Goal: Register for event/course

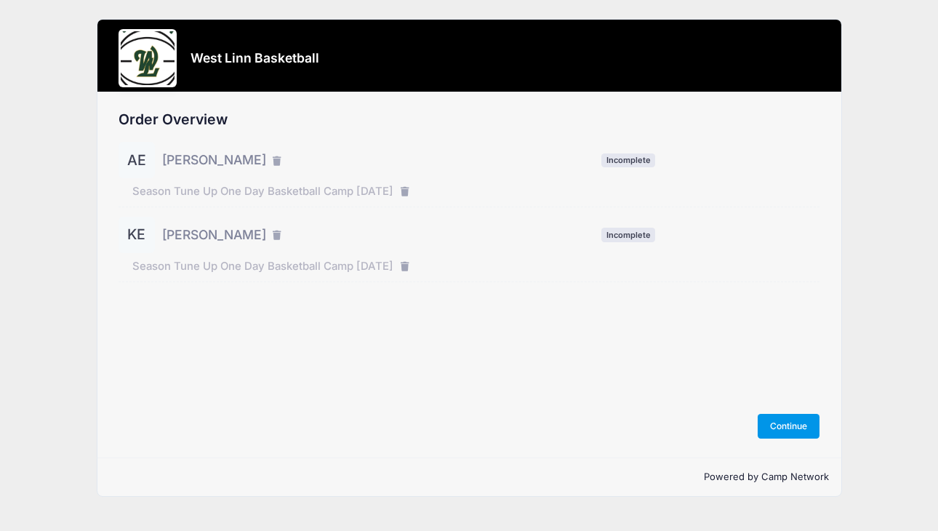
click at [784, 431] on button "Continue" at bounding box center [789, 426] width 63 height 25
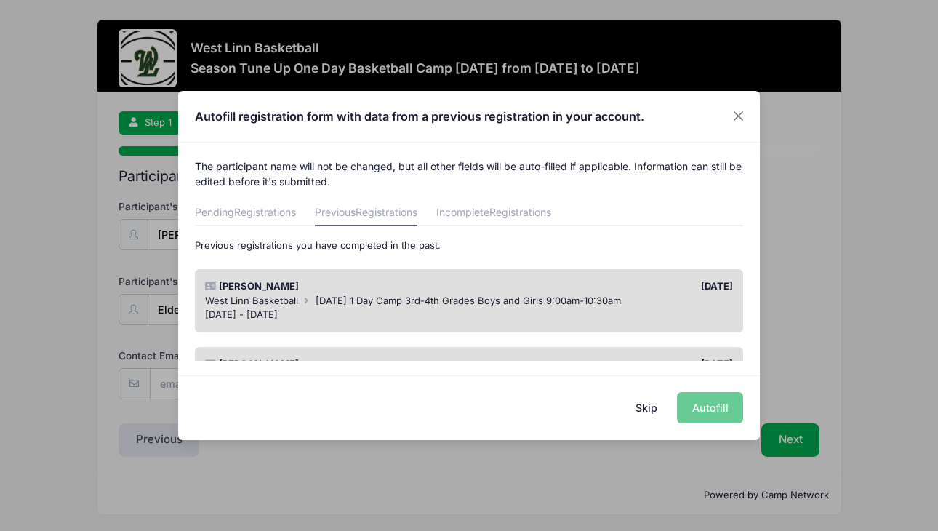
click at [854, 318] on div "Autofill registration form with data from a previous registration in your accou…" at bounding box center [469, 265] width 938 height 531
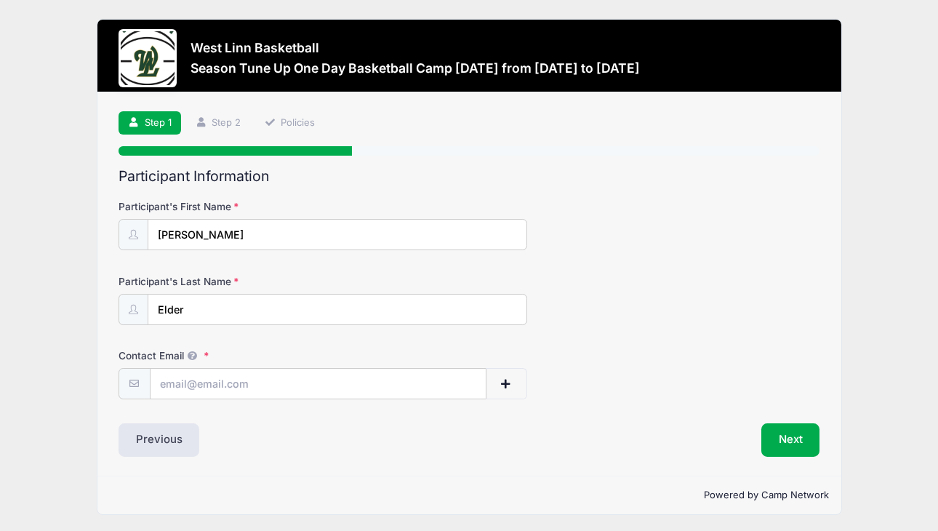
scroll to position [2, 0]
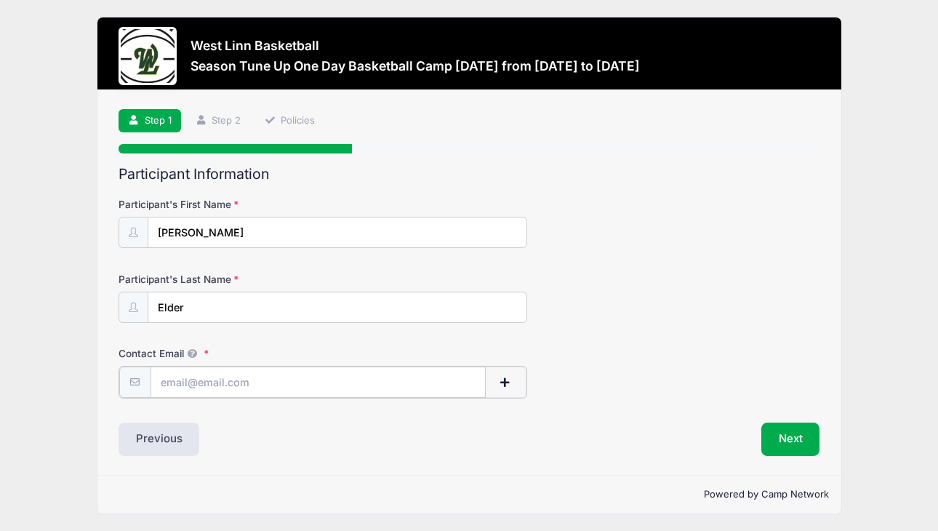
click at [374, 376] on input "Contact Email" at bounding box center [318, 382] width 335 height 31
type input "lyra.elder@gmail.com"
click at [796, 438] on button "Next" at bounding box center [791, 437] width 59 height 33
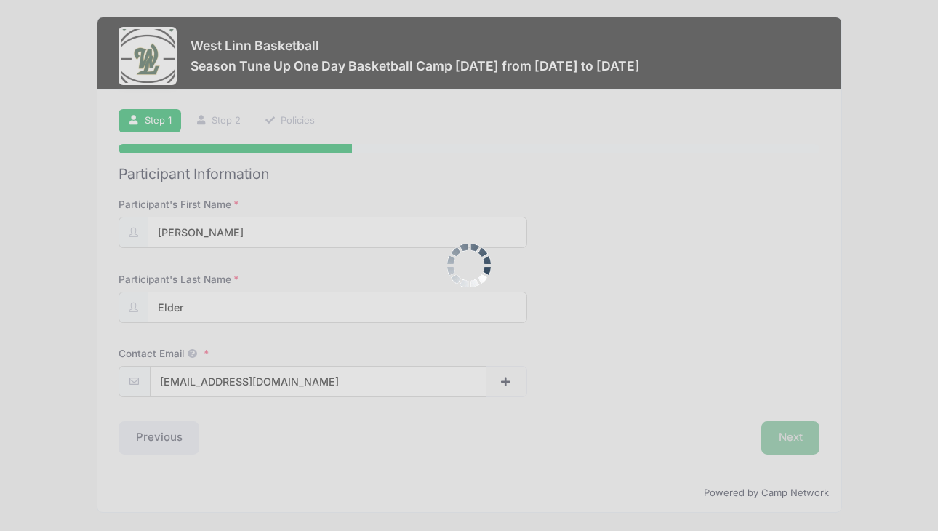
scroll to position [0, 0]
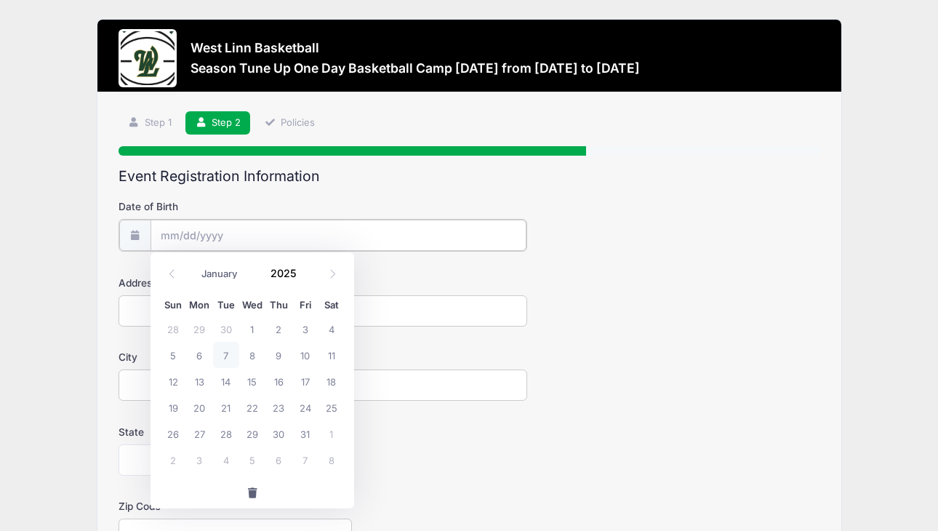
click at [378, 226] on input "Date of Birth" at bounding box center [339, 235] width 376 height 31
click at [304, 268] on span at bounding box center [305, 268] width 10 height 11
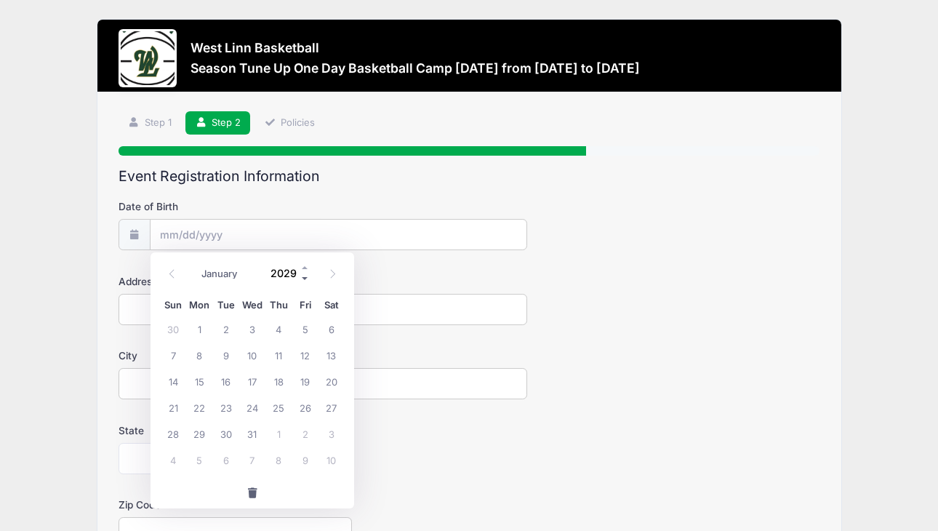
click at [304, 275] on span at bounding box center [305, 279] width 10 height 11
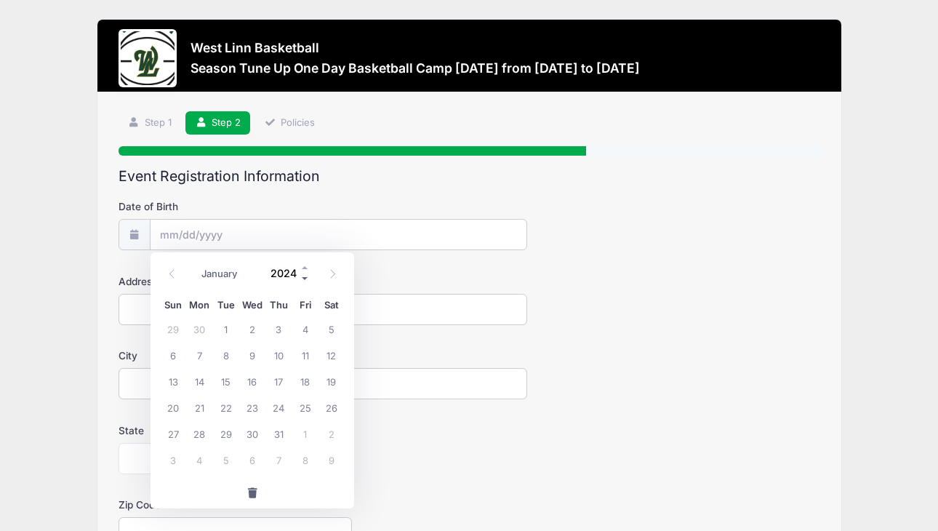
click at [304, 275] on span at bounding box center [305, 279] width 10 height 11
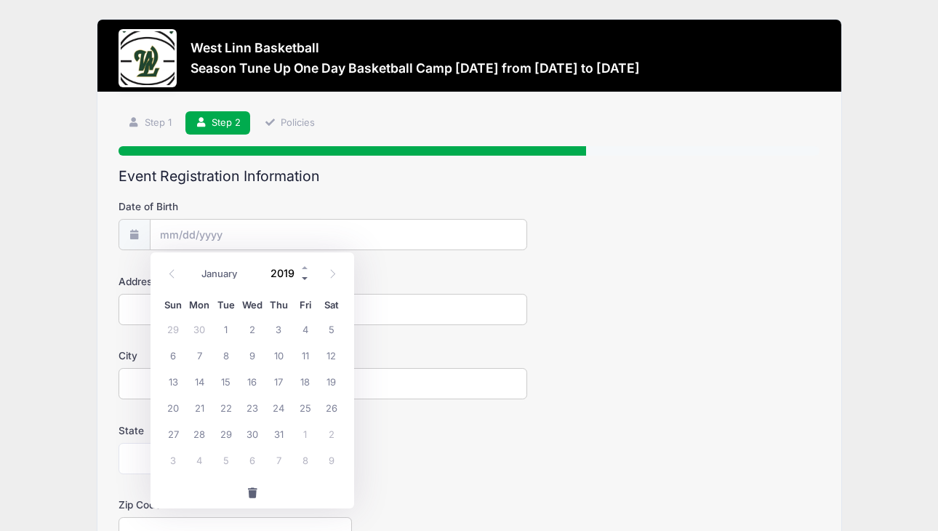
click at [304, 275] on span at bounding box center [305, 279] width 10 height 11
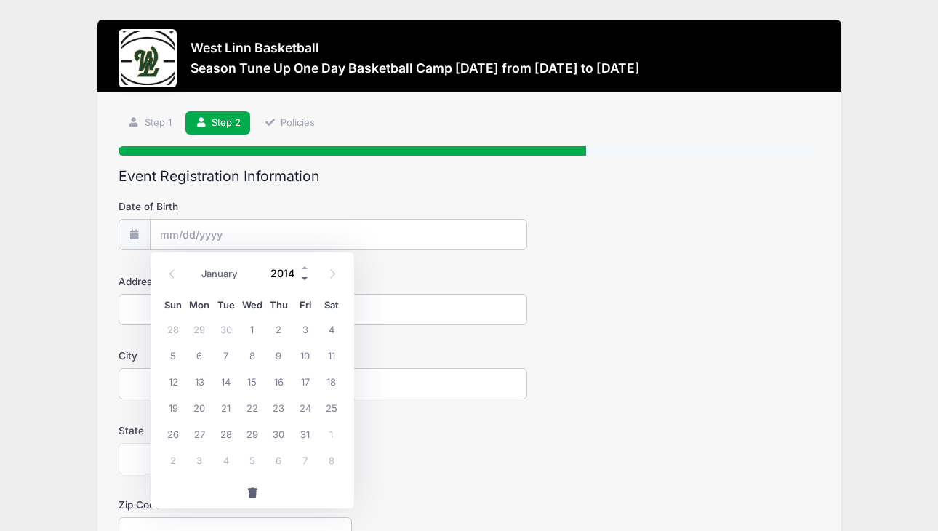
click at [304, 275] on span at bounding box center [305, 279] width 10 height 11
click at [305, 279] on span at bounding box center [305, 279] width 10 height 11
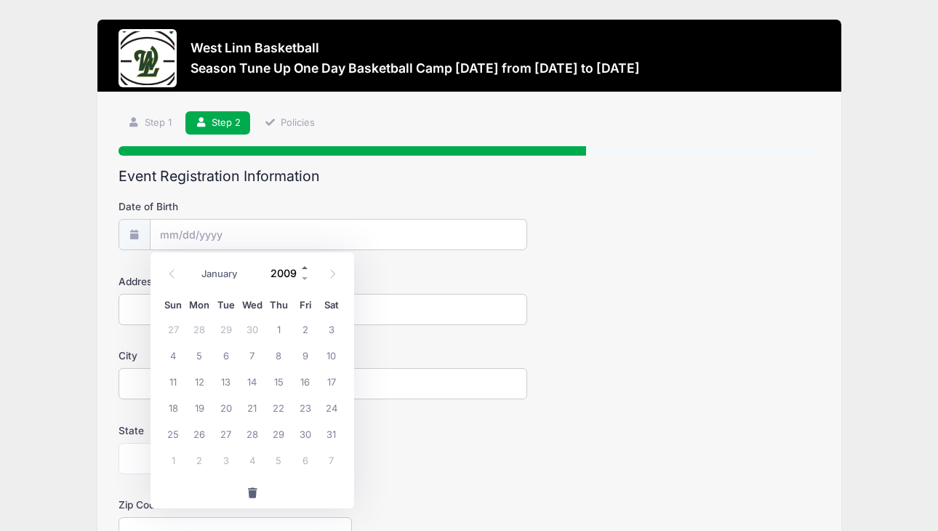
click at [303, 268] on span at bounding box center [305, 268] width 10 height 11
type input "2012"
click at [170, 270] on icon at bounding box center [171, 273] width 9 height 9
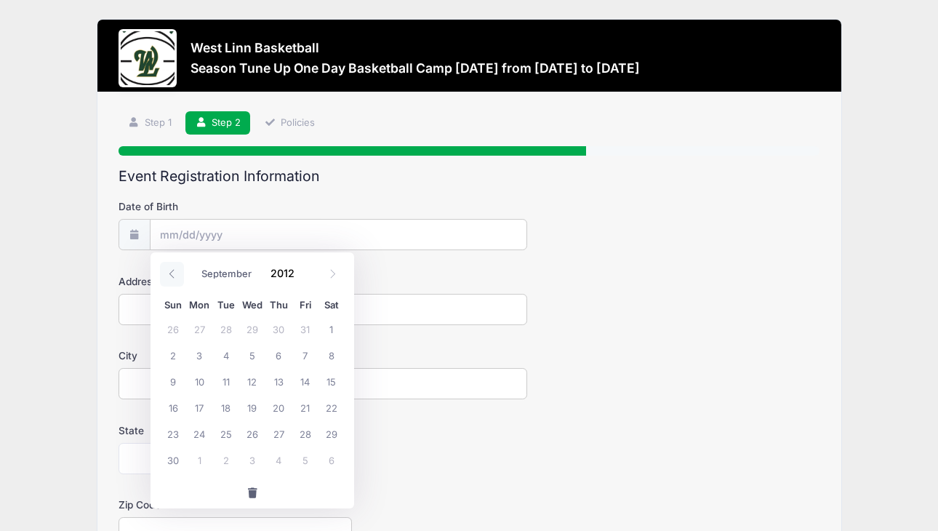
click at [170, 270] on icon at bounding box center [171, 273] width 9 height 9
click at [328, 271] on icon at bounding box center [332, 273] width 9 height 9
select select "7"
click at [226, 404] on span "21" at bounding box center [226, 407] width 26 height 26
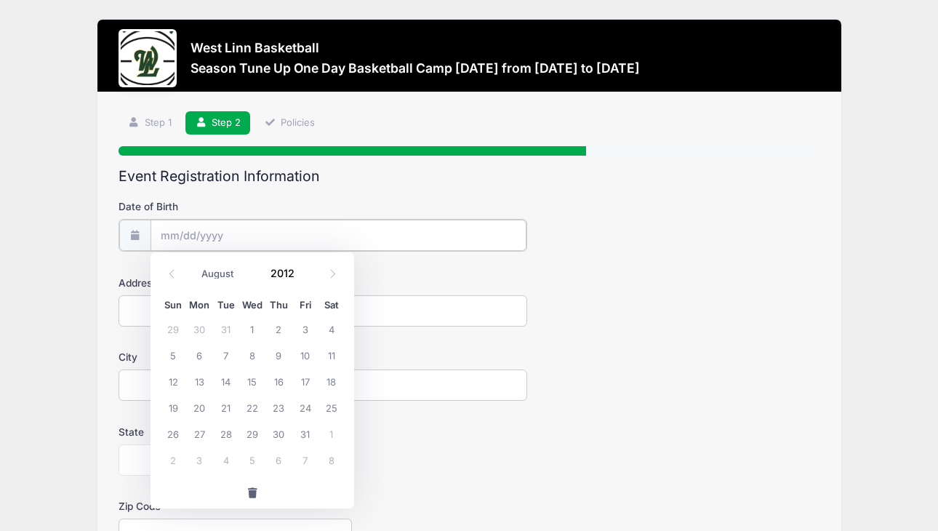
type input "08/21/2012"
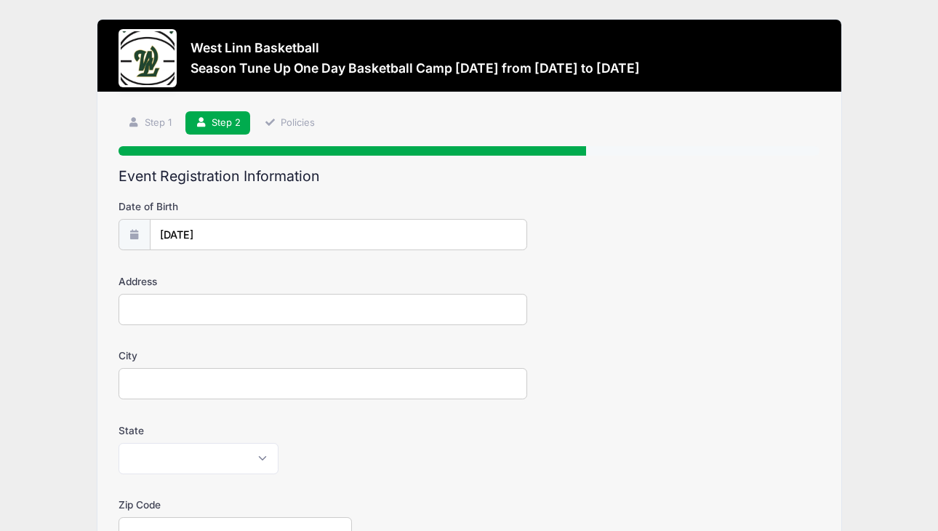
click at [259, 311] on input "Address" at bounding box center [324, 309] width 410 height 31
type input "19787 Wildwood Drive"
type input "West Linn"
select select "OR"
type input "97068"
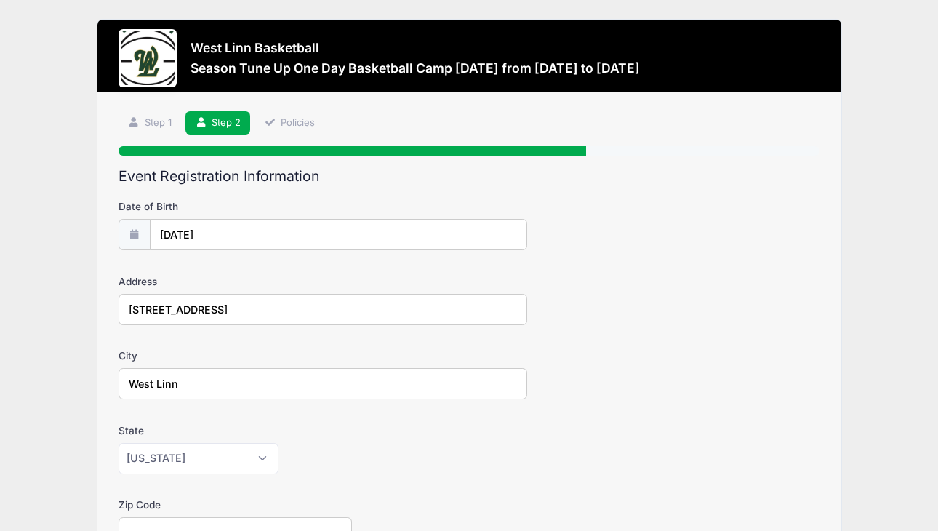
type input "Lyra Elder"
type input "(503) 709-3252"
type input "[EMAIL_ADDRESS][DOMAIN_NAME]"
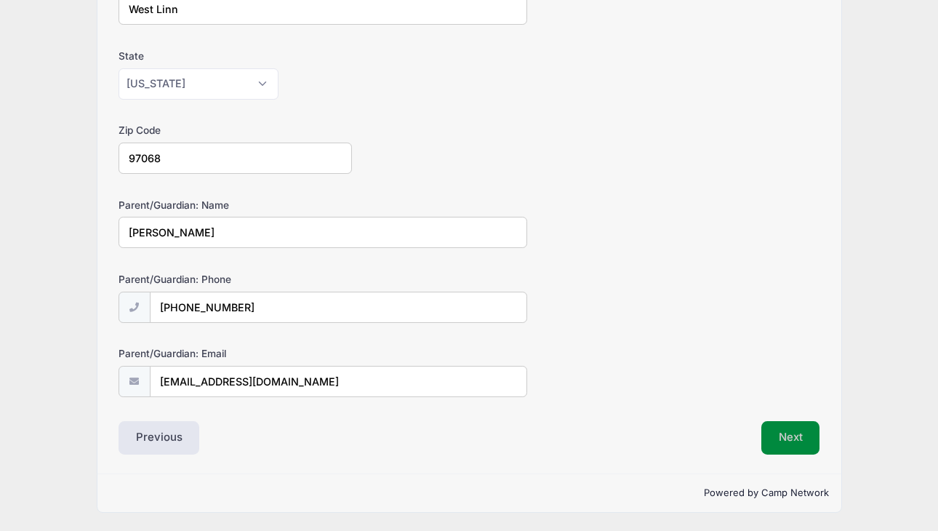
click at [796, 428] on button "Next" at bounding box center [791, 437] width 59 height 33
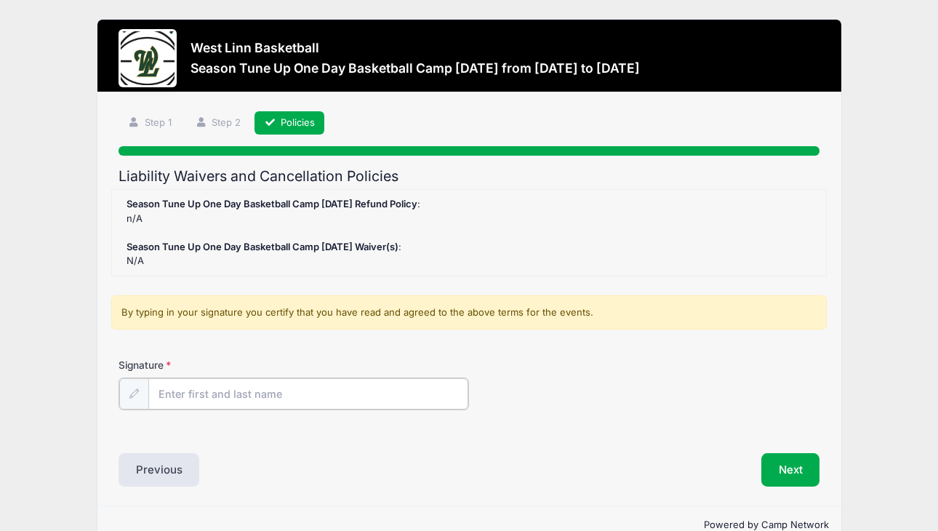
click at [286, 394] on input "Signature" at bounding box center [308, 393] width 320 height 31
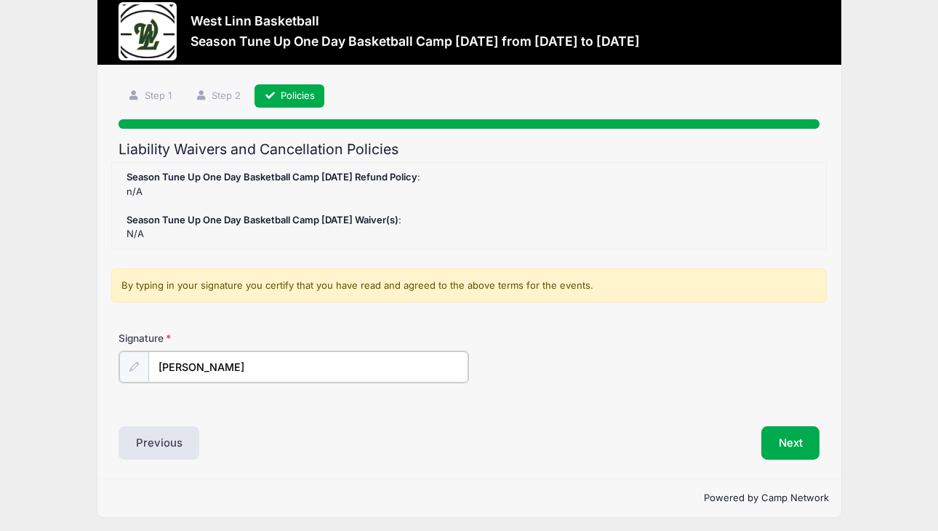
scroll to position [32, 0]
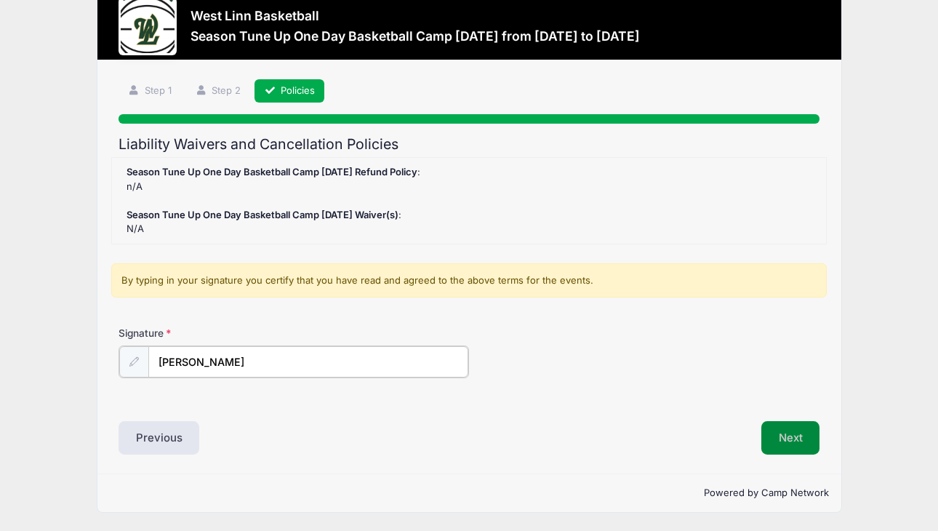
type input "Lyra Elder"
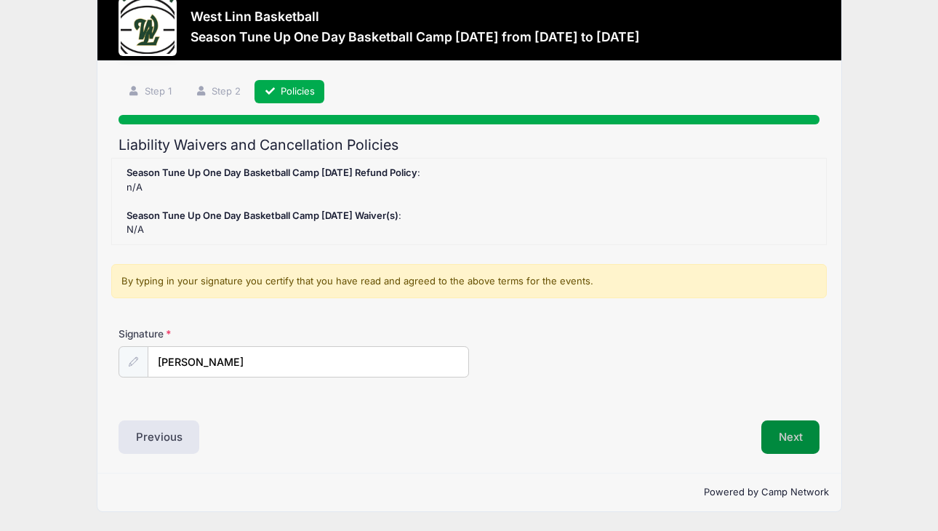
scroll to position [31, 0]
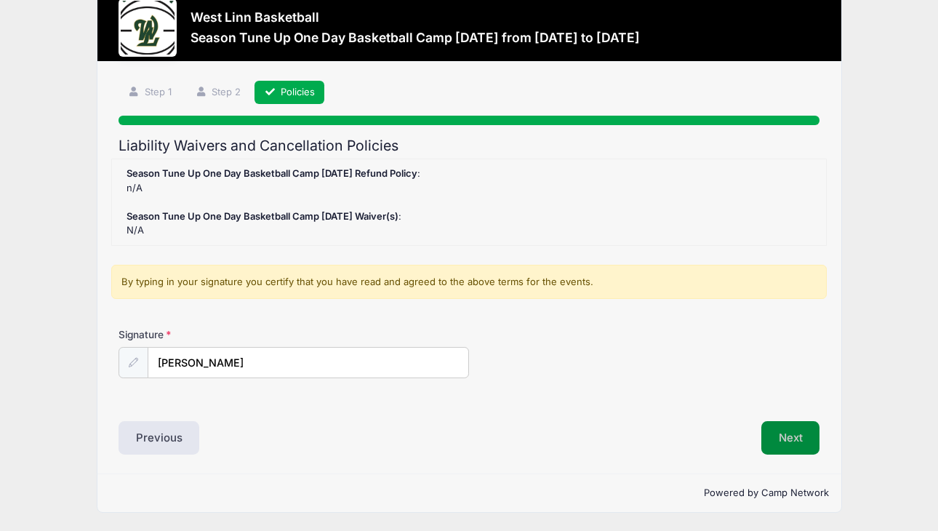
click at [782, 433] on button "Next" at bounding box center [791, 437] width 59 height 33
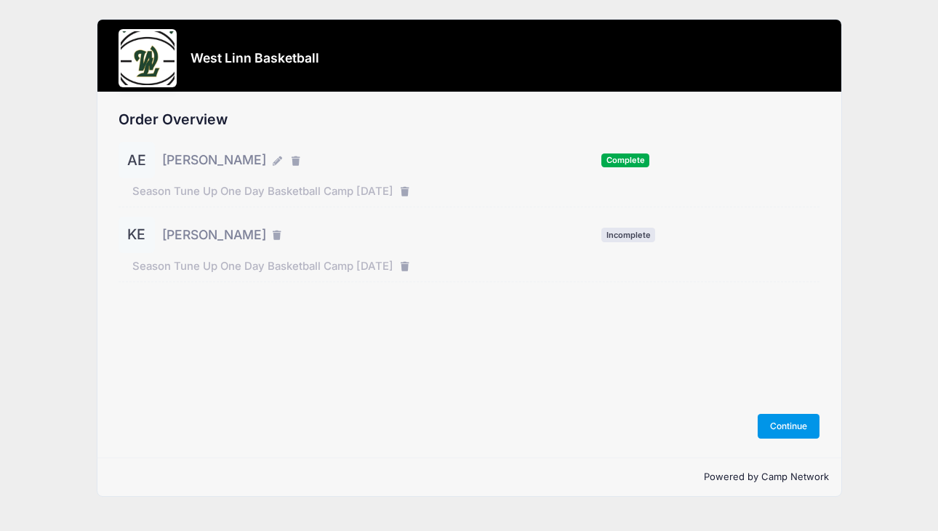
click at [787, 428] on button "Continue" at bounding box center [789, 426] width 63 height 25
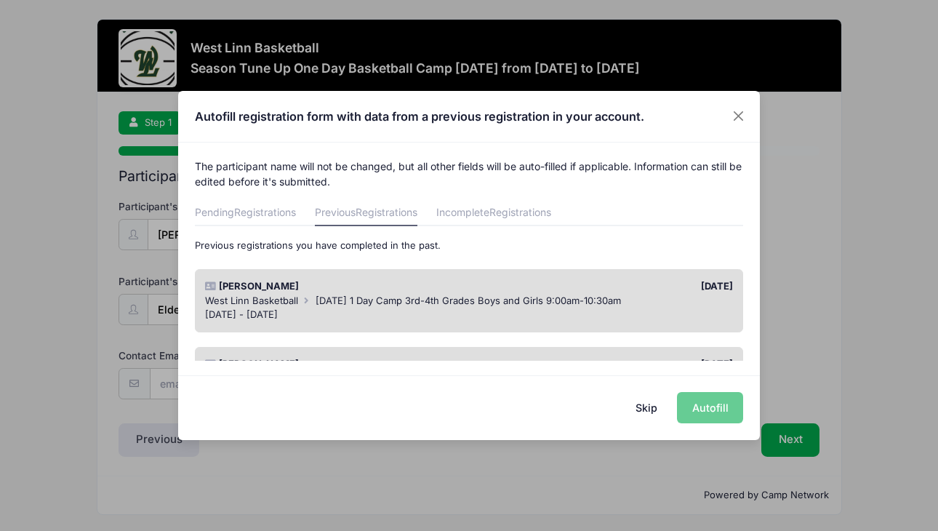
click at [621, 302] on span "[DATE] 1 Day Camp 3rd-4th Grades Boys and Girls 9:00am-10:30am" at bounding box center [469, 301] width 306 height 12
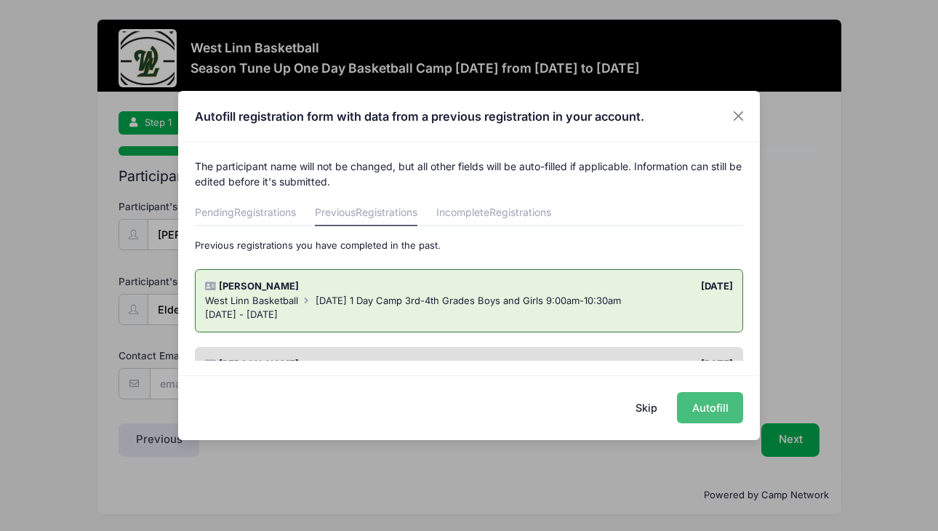
click at [706, 411] on button "Autofill" at bounding box center [710, 407] width 66 height 31
type input "lyra.elder@gmail.com"
type input "01/04/2015"
type input "19787 Wildwood Dr"
type input "West Linn"
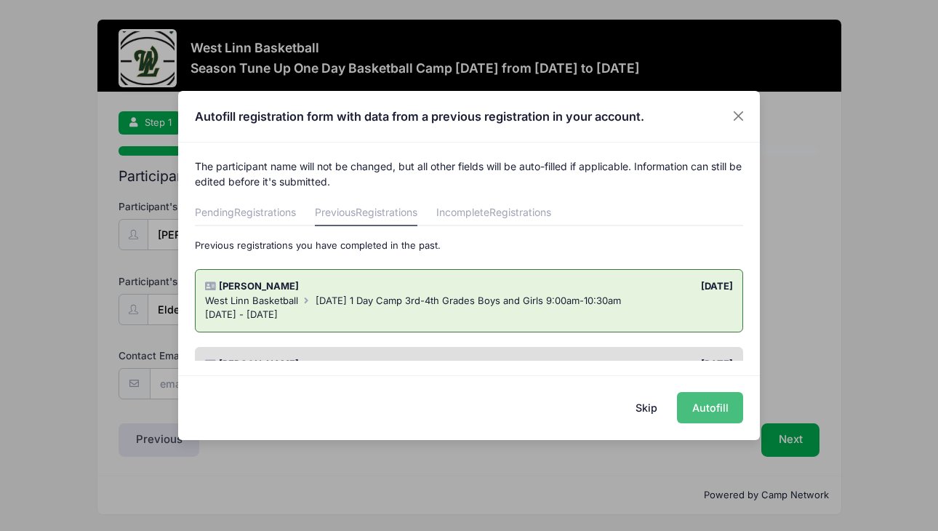
select select "OR"
type input "97068"
type input "Lyra Pauline Elder"
type input "5037093252"
type input "lyra.elder@gmail.com"
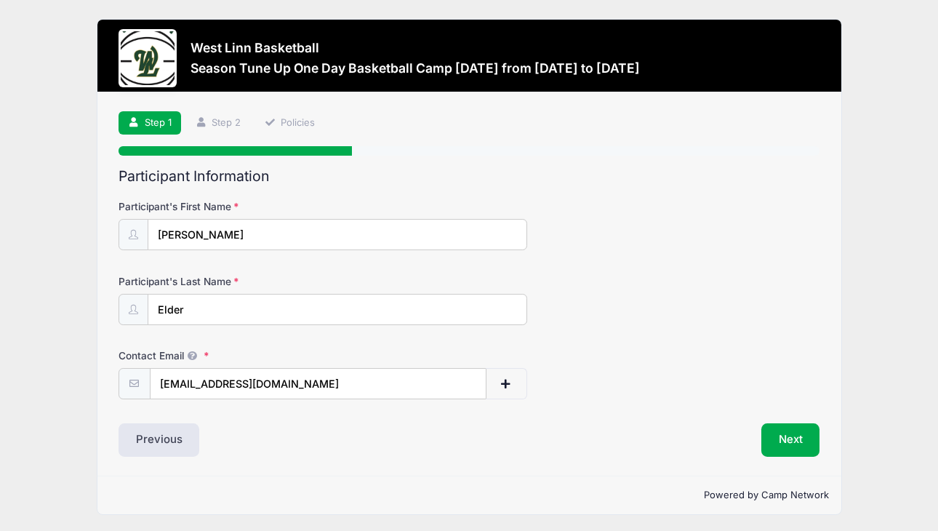
scroll to position [2, 0]
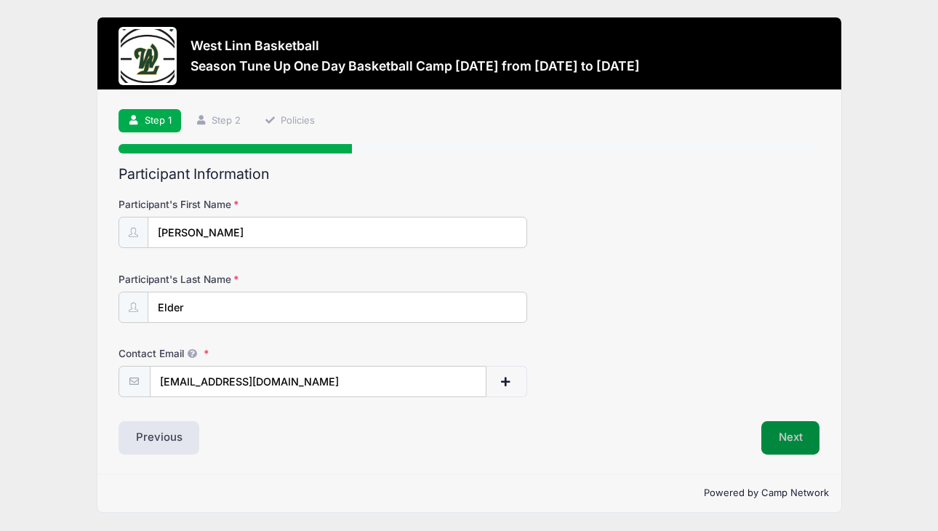
click at [785, 436] on button "Next" at bounding box center [791, 437] width 59 height 33
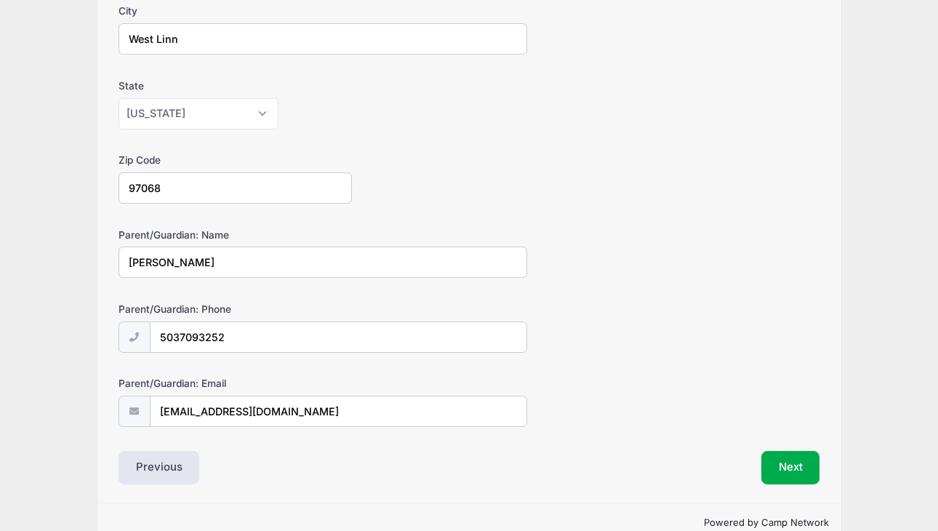
scroll to position [375, 0]
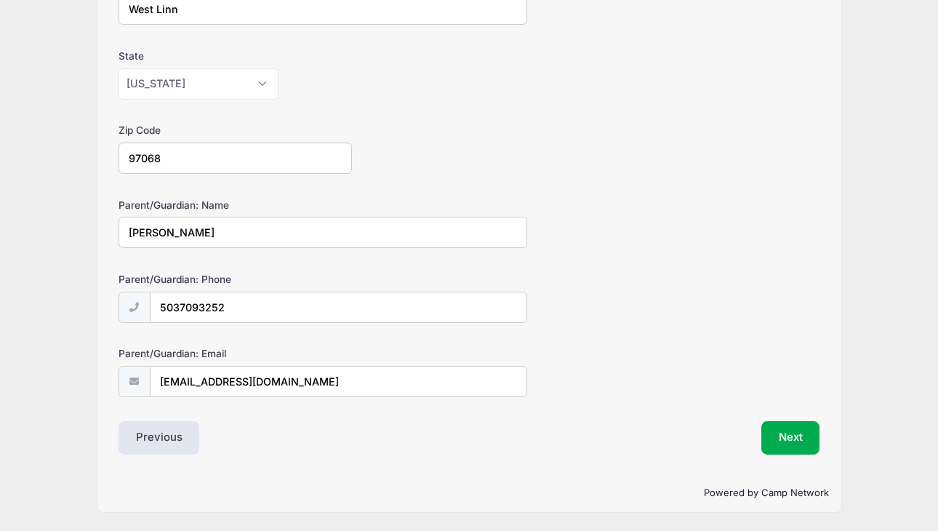
drag, startPoint x: 190, startPoint y: 234, endPoint x: 151, endPoint y: 234, distance: 38.6
click at [151, 234] on input "Lyra Pauline Elder" at bounding box center [324, 232] width 410 height 31
type input "Lyra Elder"
click at [799, 428] on button "Next" at bounding box center [791, 437] width 59 height 33
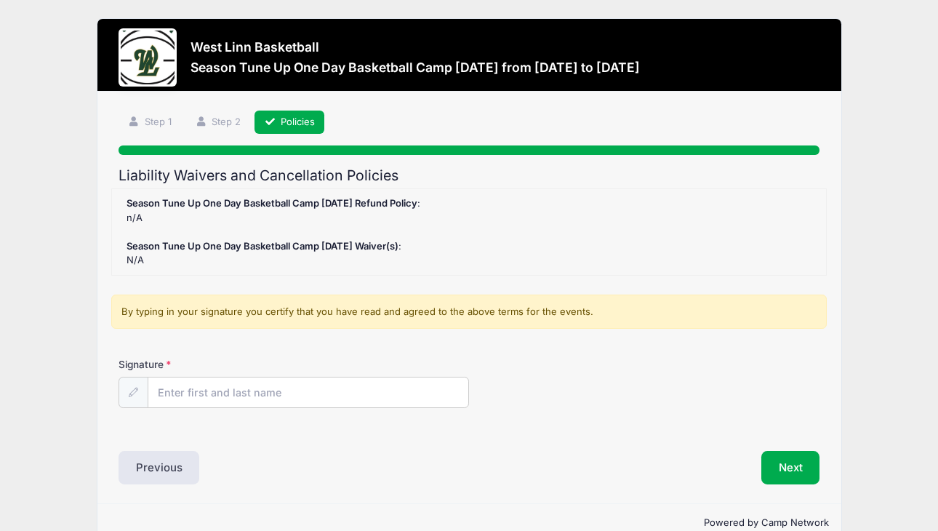
scroll to position [0, 0]
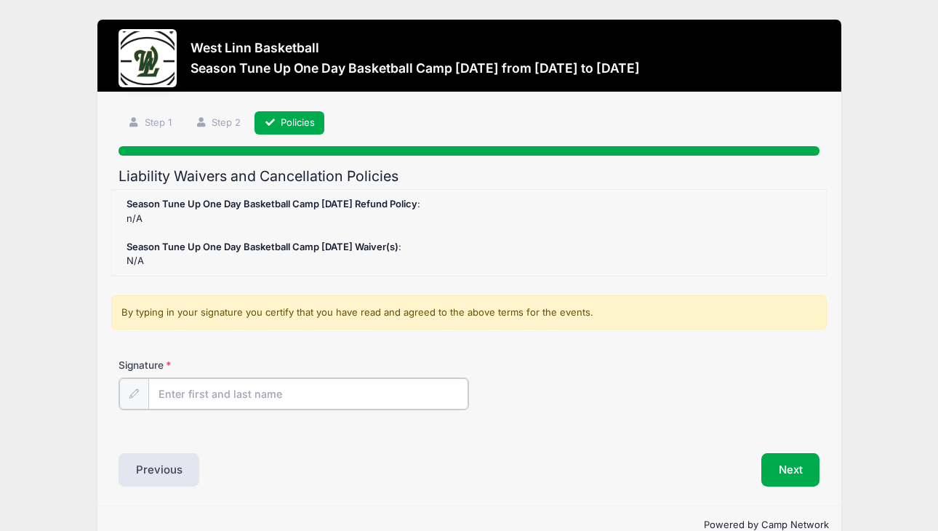
click at [403, 396] on input "Signature" at bounding box center [308, 393] width 320 height 31
type input "Lyra Elder"
click at [534, 396] on div "Signature Lyra Elder" at bounding box center [470, 383] width 702 height 51
click at [782, 459] on button "Next" at bounding box center [791, 468] width 59 height 33
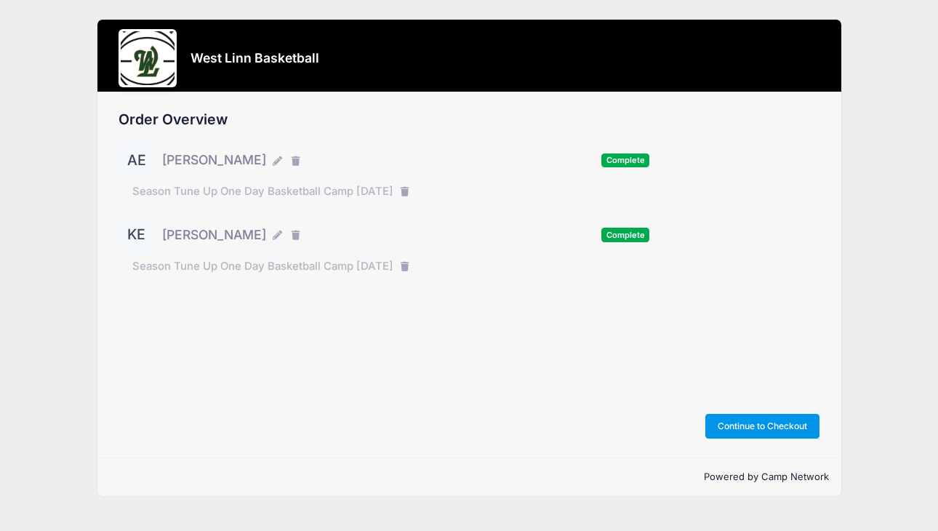
click at [769, 424] on button "Continue to Checkout" at bounding box center [763, 426] width 115 height 25
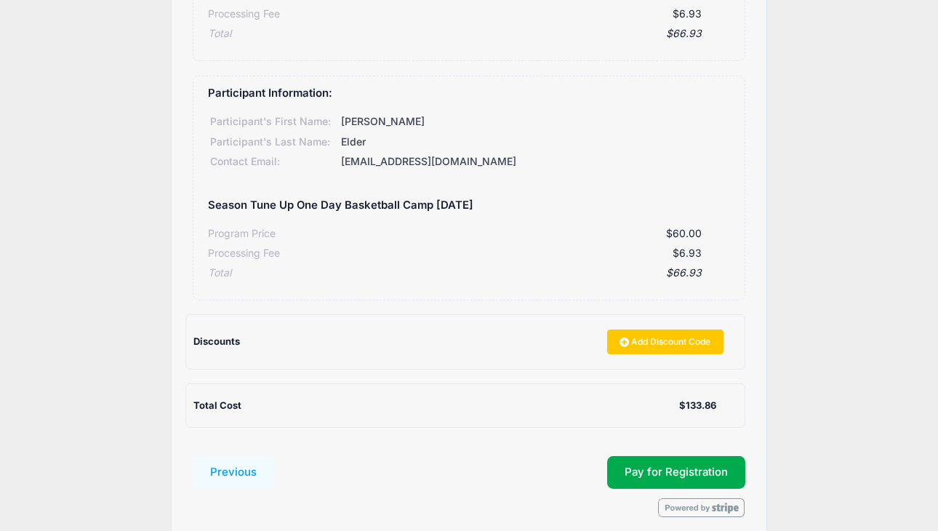
scroll to position [367, 0]
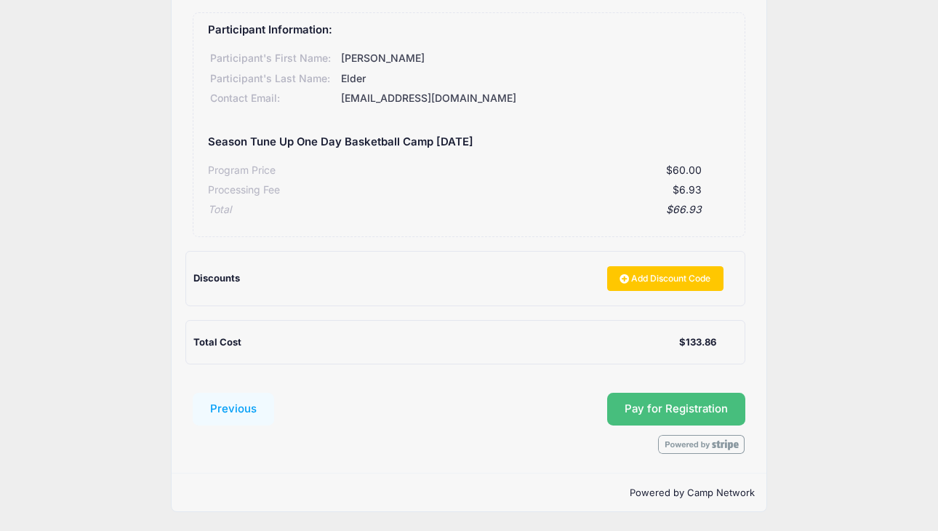
click at [683, 401] on button "Pay for Registration" at bounding box center [676, 409] width 138 height 33
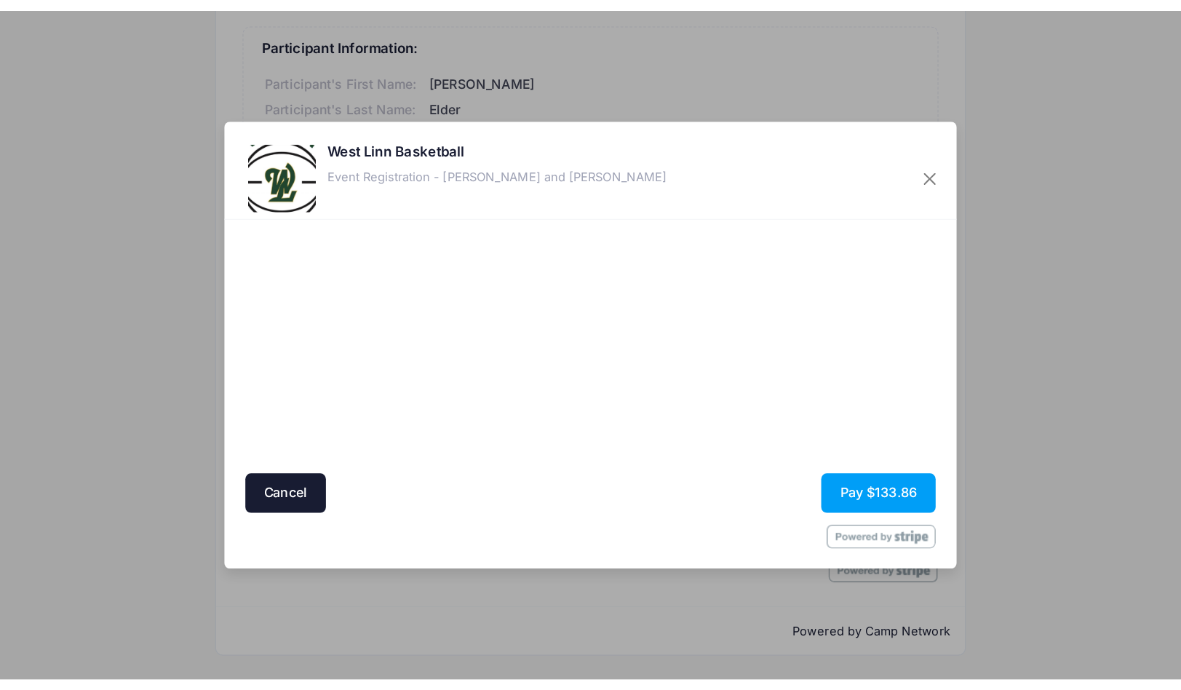
scroll to position [209, 0]
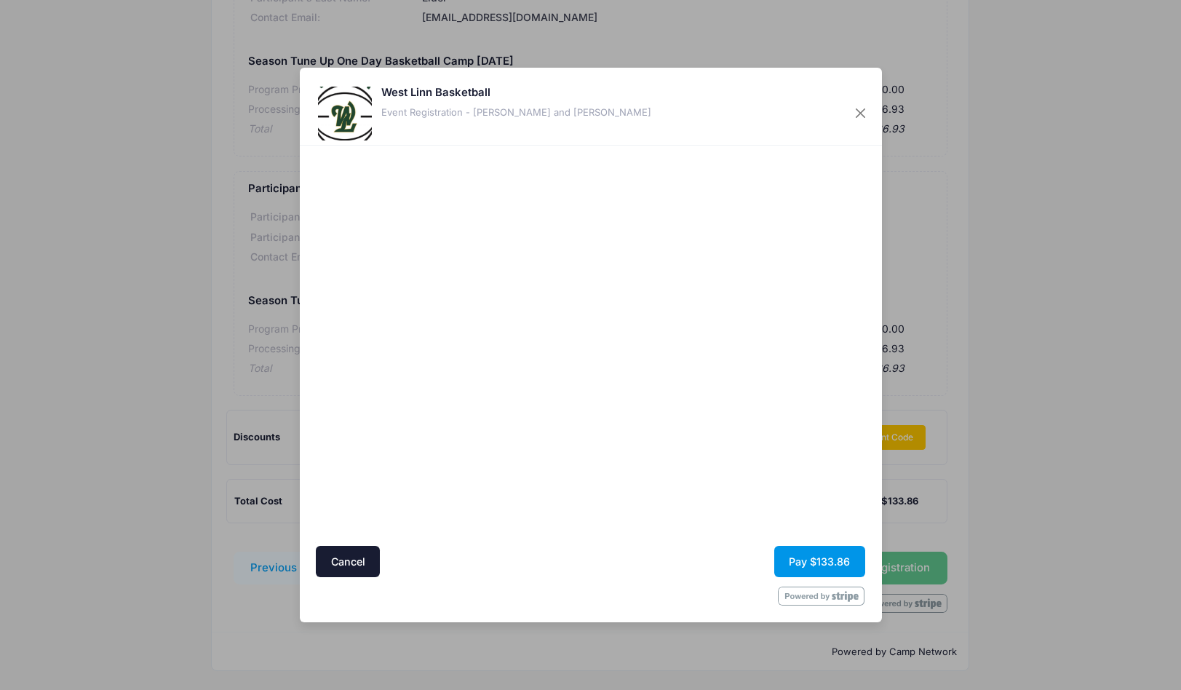
click at [824, 530] on button "Pay $133.86" at bounding box center [819, 561] width 91 height 31
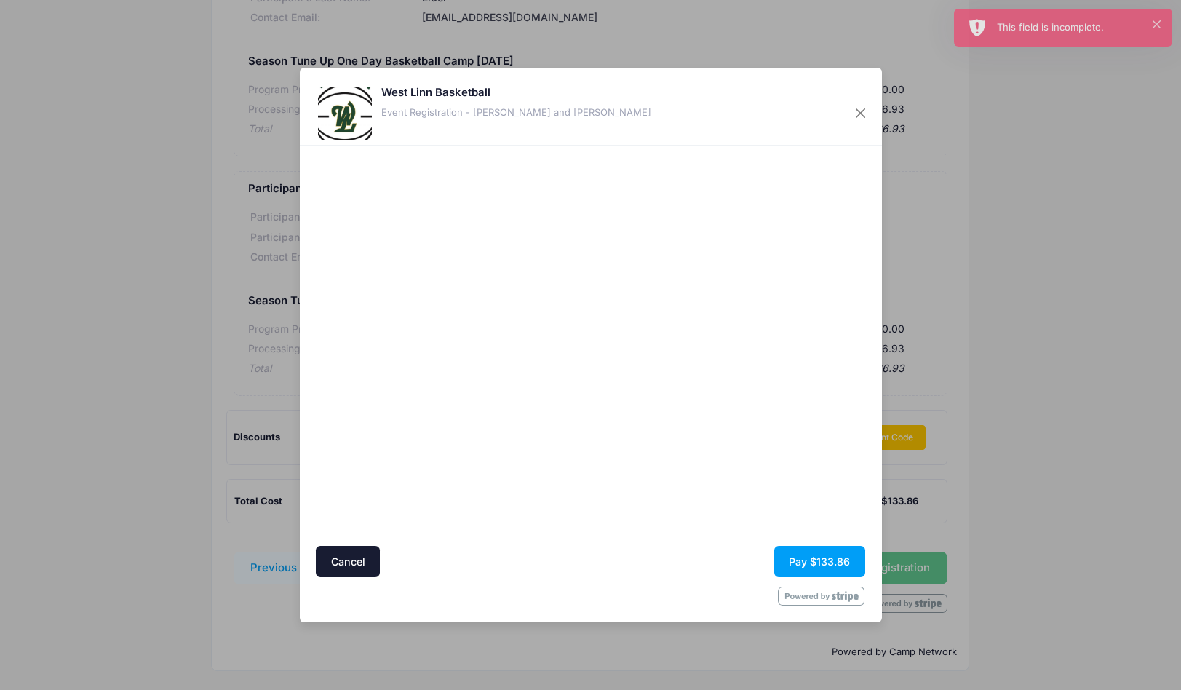
click at [678, 517] on div at bounding box center [731, 346] width 268 height 386
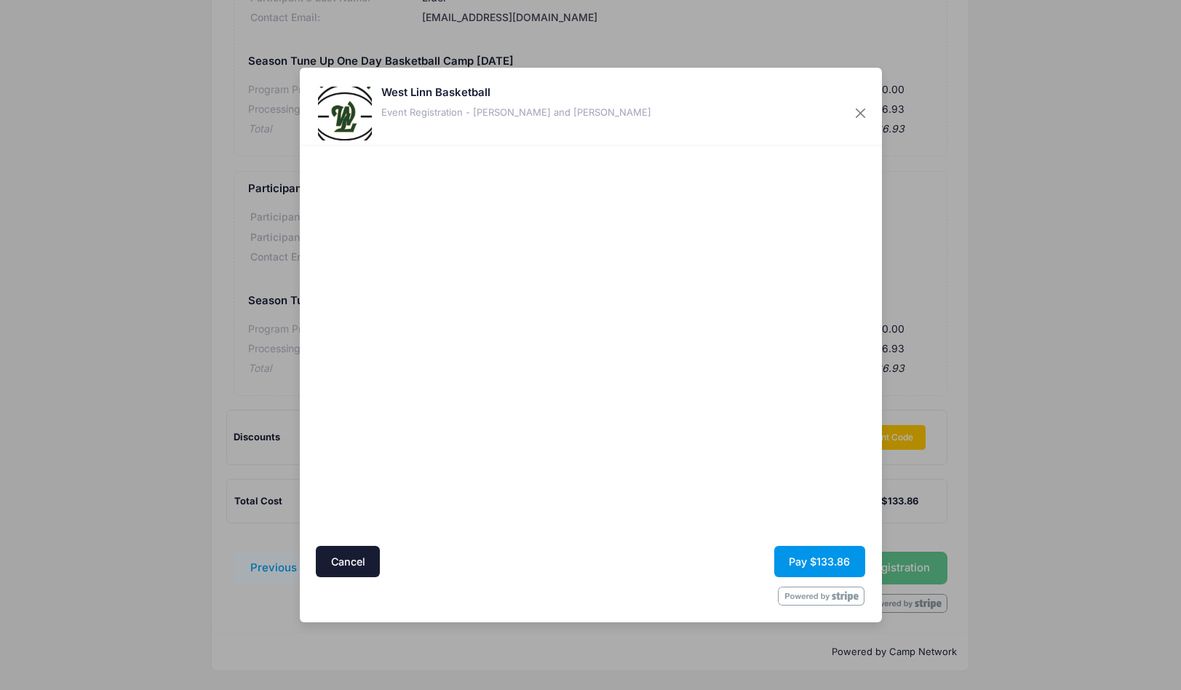
click at [796, 530] on button "Pay $133.86" at bounding box center [819, 561] width 91 height 31
